Goal: Entertainment & Leisure: Consume media (video, audio)

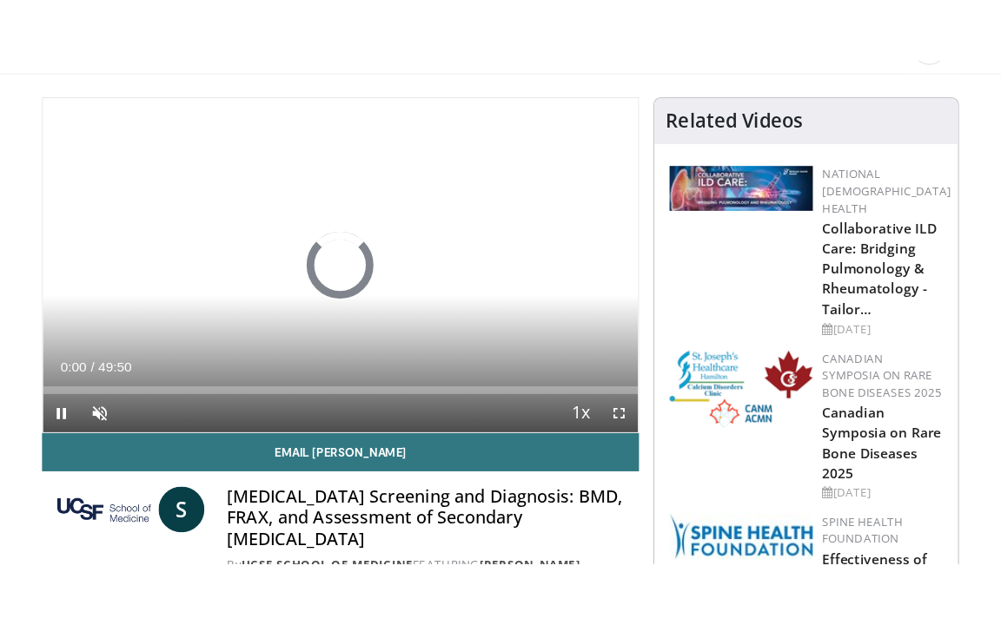
scroll to position [144, 0]
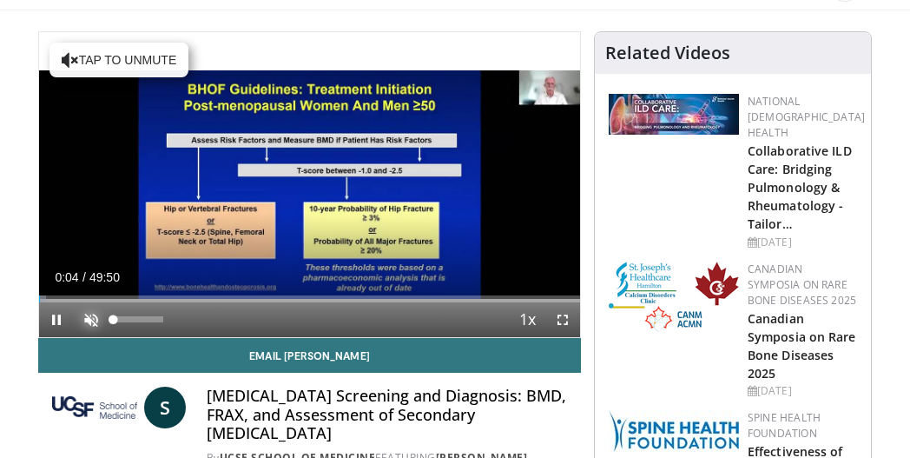
click at [95, 318] on span "Video Player" at bounding box center [91, 319] width 35 height 35
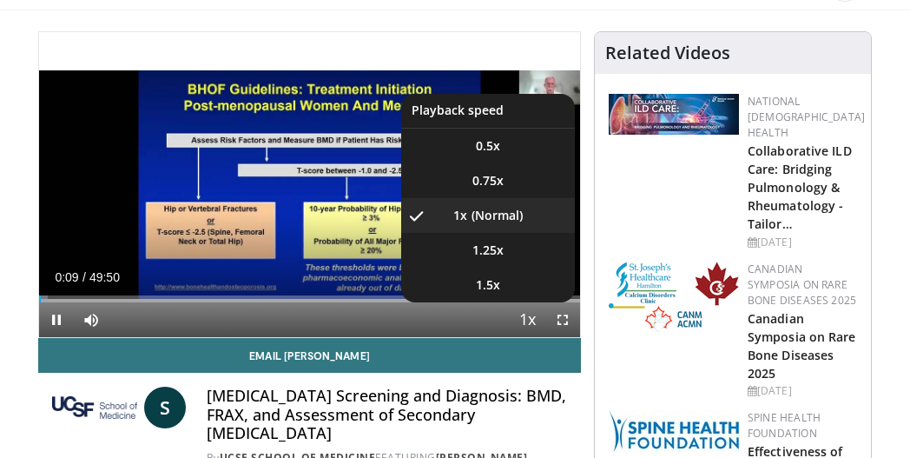
click at [526, 315] on span "Video Player" at bounding box center [528, 320] width 24 height 35
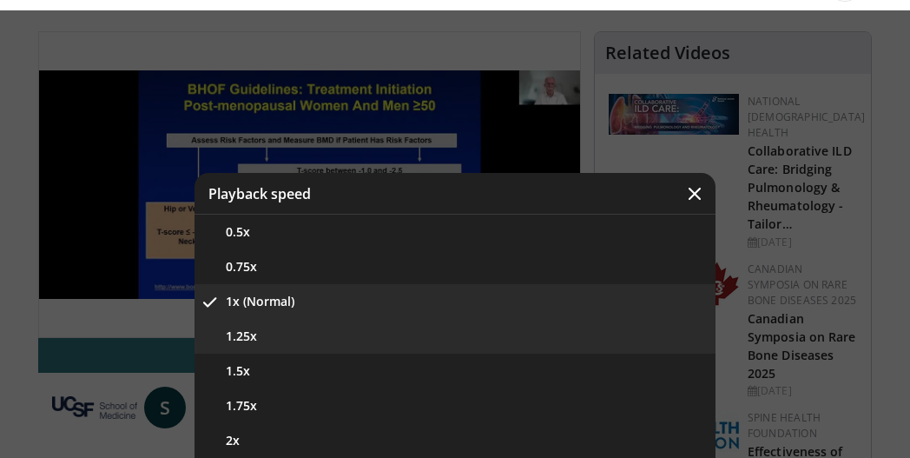
click at [288, 338] on button "1.25x" at bounding box center [455, 336] width 521 height 35
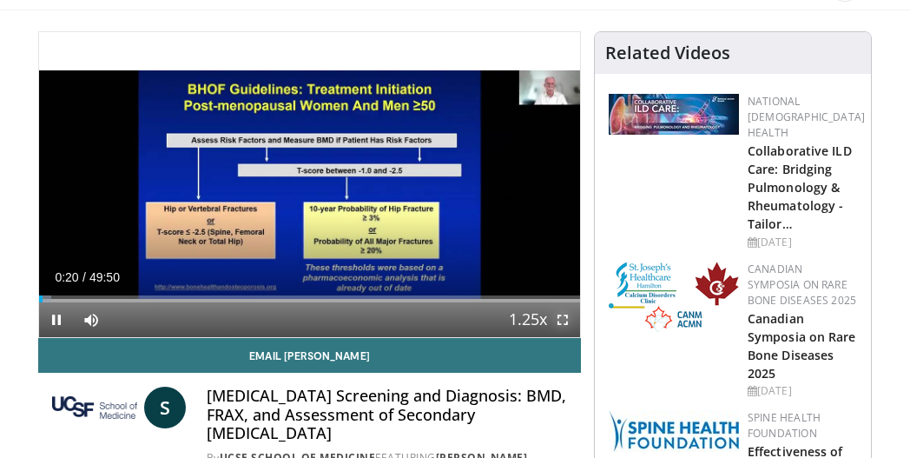
click at [558, 314] on span "Video Player" at bounding box center [562, 319] width 35 height 35
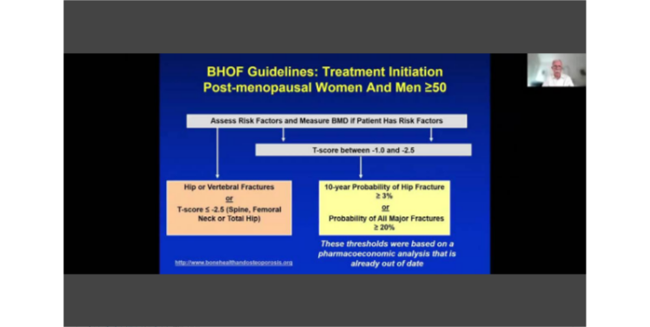
scroll to position [589, 0]
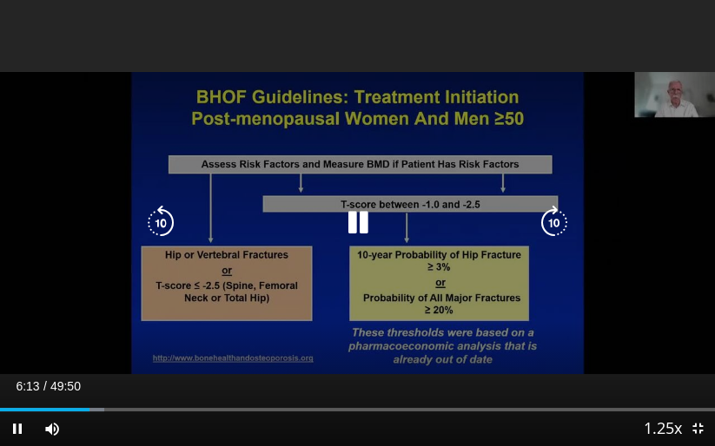
click at [469, 46] on div "10 seconds Tap to unmute" at bounding box center [357, 223] width 715 height 446
click at [360, 215] on icon "Video Player" at bounding box center [357, 223] width 35 height 35
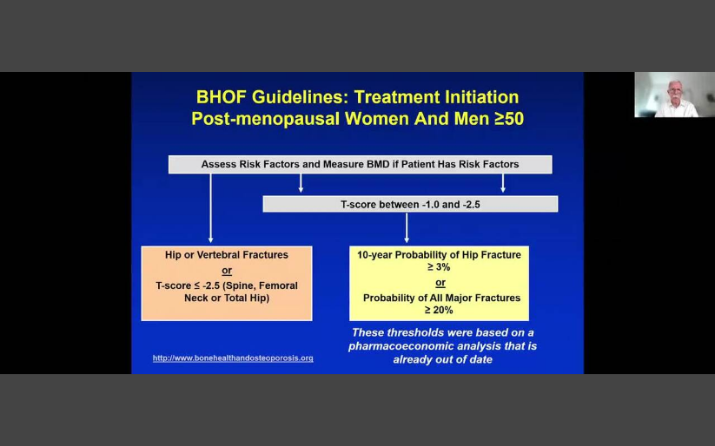
click at [669, 349] on div "10 seconds Tap to unmute" at bounding box center [357, 223] width 715 height 446
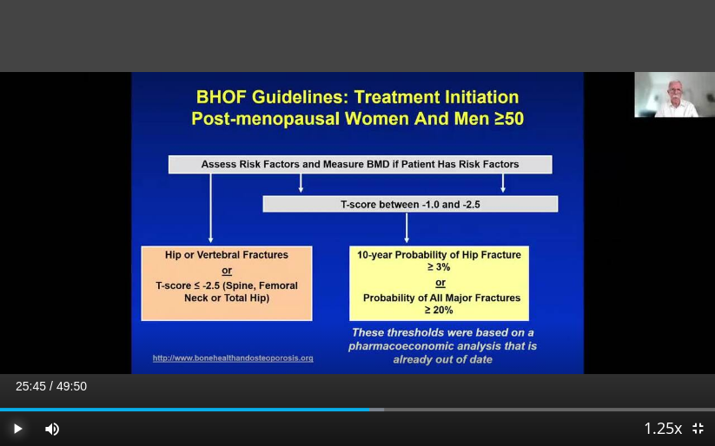
click at [16, 430] on span "Video Player" at bounding box center [17, 429] width 35 height 35
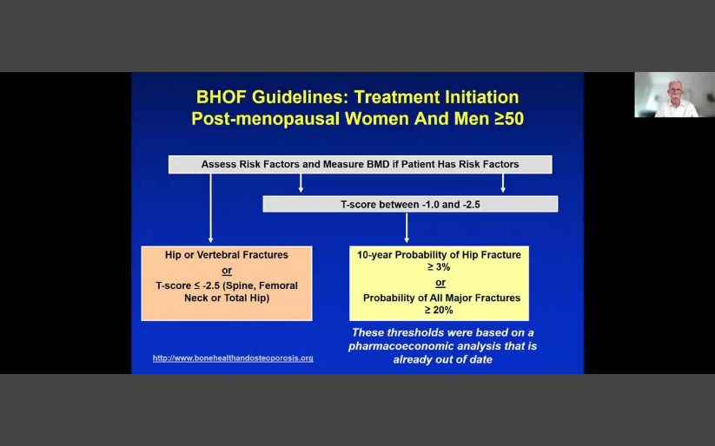
click at [20, 426] on div "10 seconds Tap to unmute" at bounding box center [357, 223] width 715 height 446
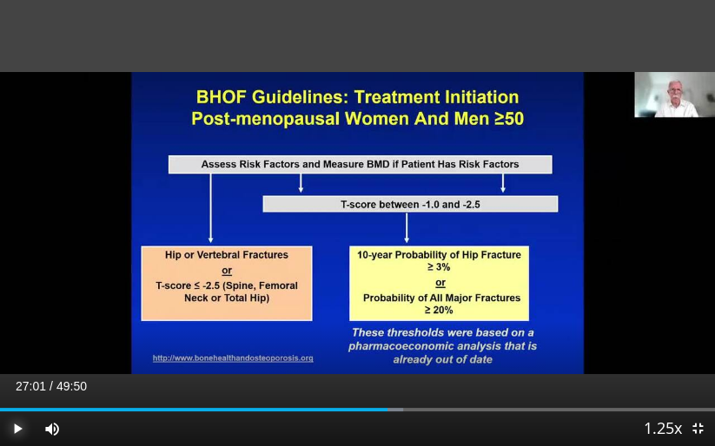
click at [20, 426] on span "Video Player" at bounding box center [17, 429] width 35 height 35
click at [19, 425] on span "Video Player" at bounding box center [17, 429] width 35 height 35
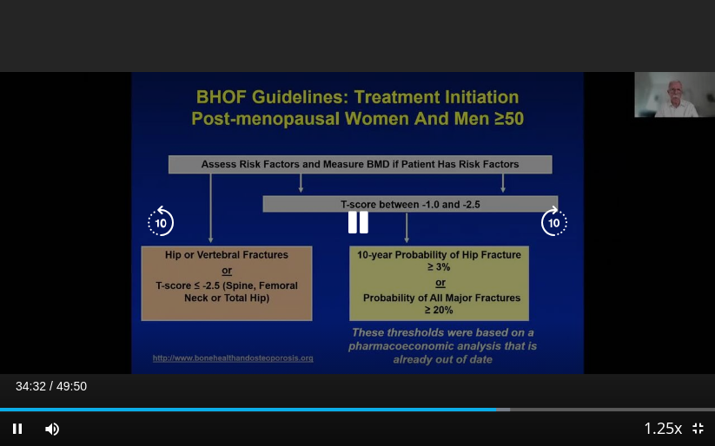
click at [359, 228] on icon "Video Player" at bounding box center [357, 223] width 35 height 35
